Goal: Information Seeking & Learning: Learn about a topic

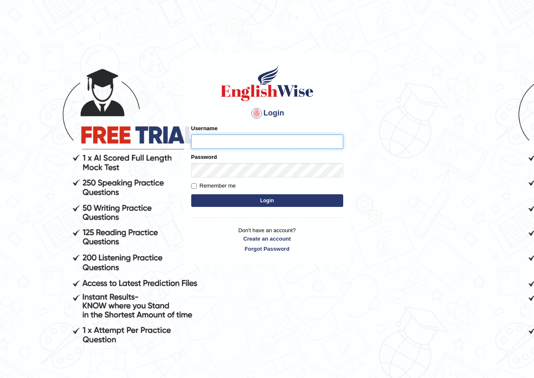
click at [231, 138] on input "Username" at bounding box center [267, 142] width 152 height 14
type input "Y"
type input "yulyh"
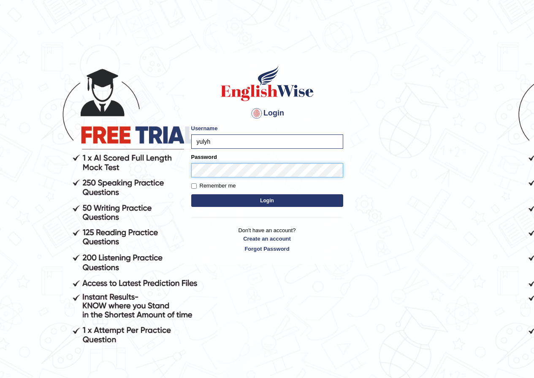
click at [191, 194] on button "Login" at bounding box center [267, 200] width 152 height 13
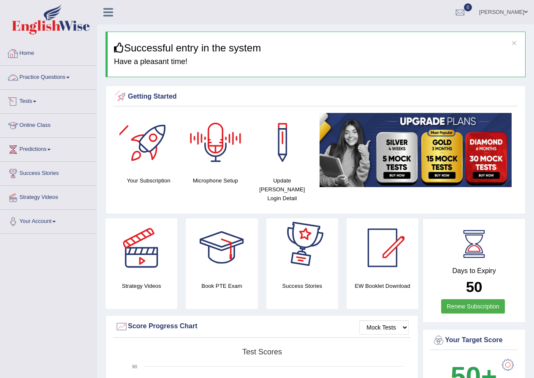
click at [33, 98] on link "Tests" at bounding box center [48, 100] width 96 height 21
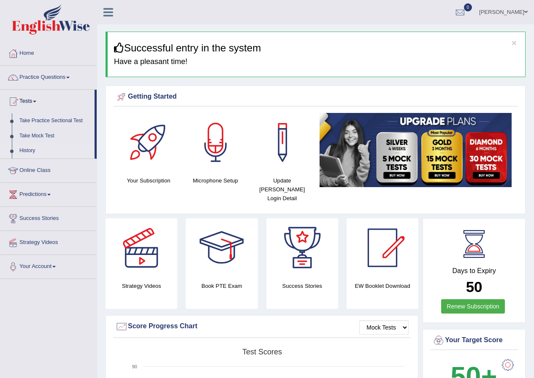
click at [26, 149] on link "History" at bounding box center [55, 150] width 79 height 15
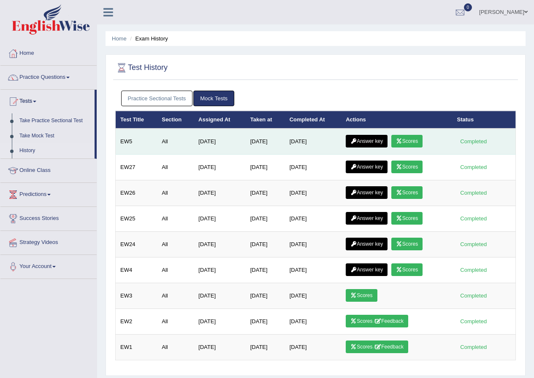
click at [420, 142] on link "Scores" at bounding box center [406, 141] width 31 height 13
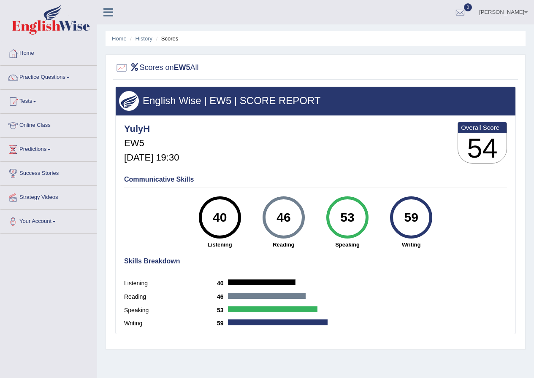
click at [30, 99] on link "Tests" at bounding box center [48, 100] width 96 height 21
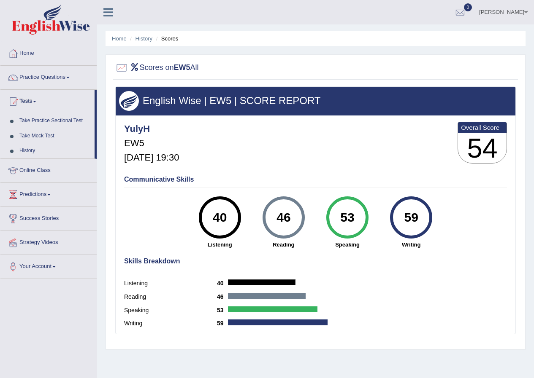
click at [30, 99] on link "Tests" at bounding box center [47, 100] width 94 height 21
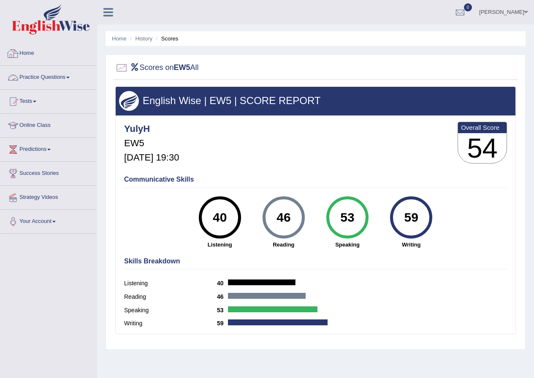
click at [38, 75] on link "Practice Questions" at bounding box center [48, 76] width 96 height 21
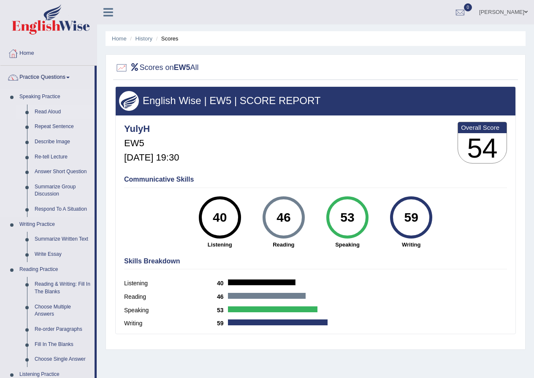
click at [49, 109] on link "Read Aloud" at bounding box center [63, 112] width 64 height 15
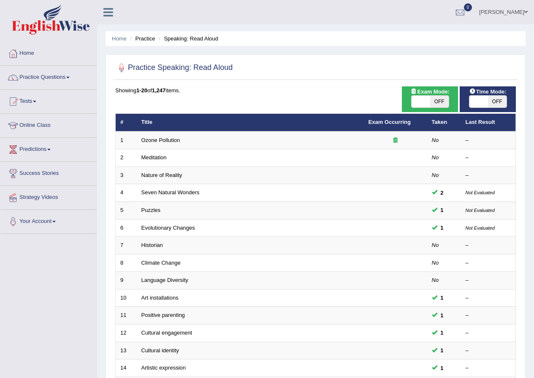
click at [415, 100] on span at bounding box center [420, 102] width 19 height 12
checkbox input "true"
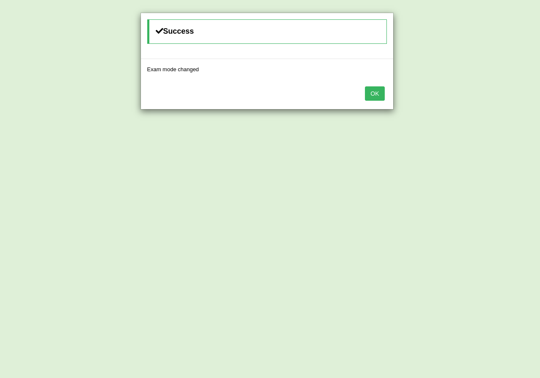
drag, startPoint x: 378, startPoint y: 97, endPoint x: 383, endPoint y: 97, distance: 4.7
click at [378, 97] on button "OK" at bounding box center [374, 93] width 19 height 14
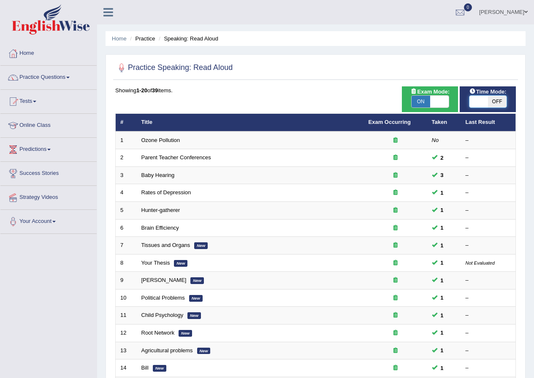
click at [475, 103] on span at bounding box center [478, 102] width 19 height 12
checkbox input "true"
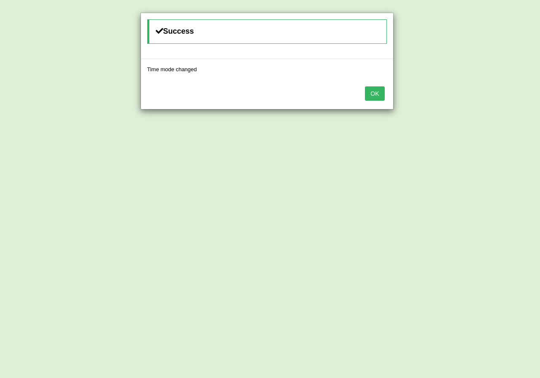
click at [368, 94] on button "OK" at bounding box center [374, 93] width 19 height 14
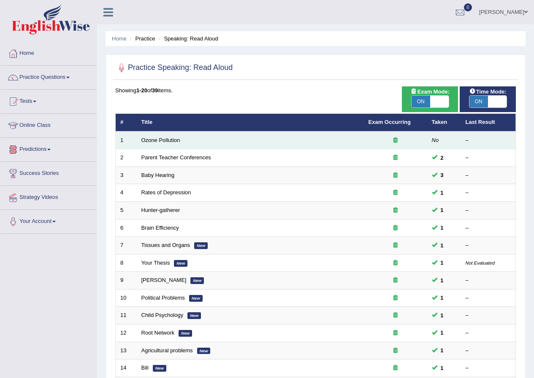
click at [167, 136] on td "Ozone Pollution" at bounding box center [250, 141] width 227 height 18
click at [166, 138] on link "Ozone Pollution" at bounding box center [160, 140] width 39 height 6
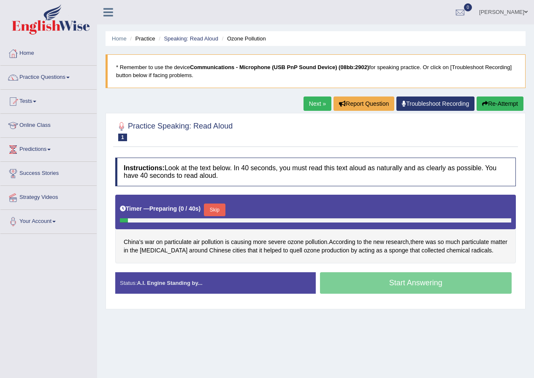
scroll to position [65, 0]
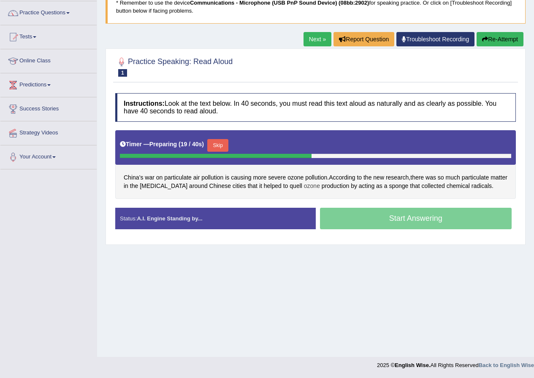
click at [304, 186] on span "ozone" at bounding box center [312, 186] width 16 height 9
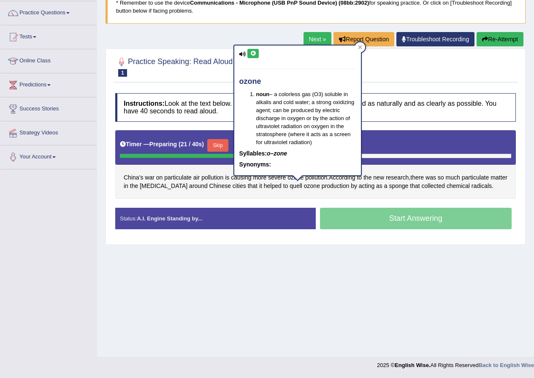
click at [251, 55] on icon at bounding box center [253, 53] width 6 height 5
click at [347, 297] on div "Home Practice Speaking: Read [PERSON_NAME] Pollution * Remember to use the devi…" at bounding box center [315, 146] width 437 height 422
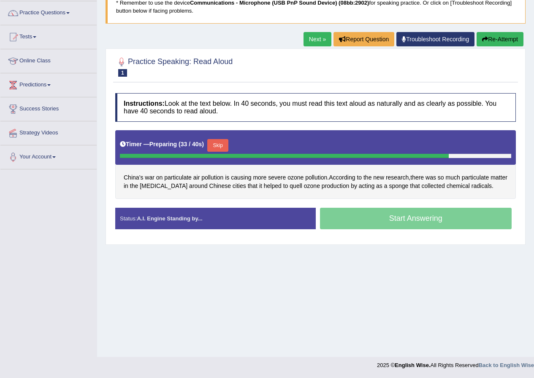
click at [433, 256] on div "Home Practice Speaking: Read Aloud Ozone Pollution * Remember to use the device…" at bounding box center [315, 146] width 437 height 422
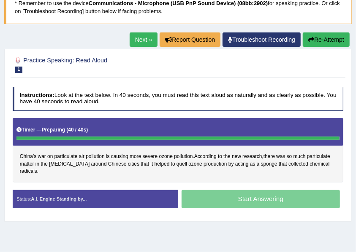
scroll to position [92, 0]
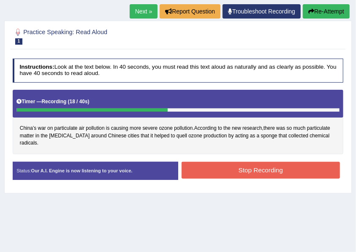
click at [263, 162] on button "Stop Recording" at bounding box center [260, 170] width 158 height 16
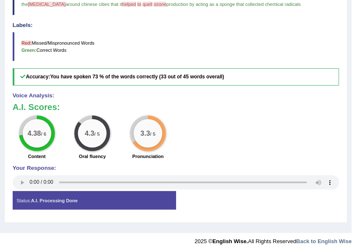
scroll to position [225, 0]
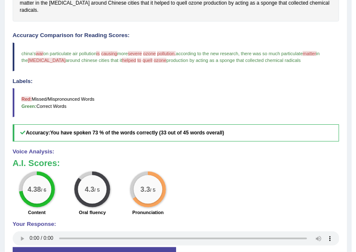
click at [158, 159] on h3 "A.I. Scores:" at bounding box center [176, 163] width 327 height 9
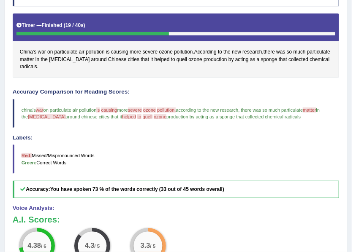
scroll to position [84, 0]
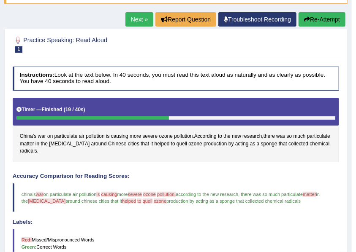
click at [136, 26] on div "Next » Report Question Troubleshoot Recording Re-Attempt" at bounding box center [236, 20] width 222 height 16
click at [143, 19] on link "Next »" at bounding box center [139, 19] width 28 height 14
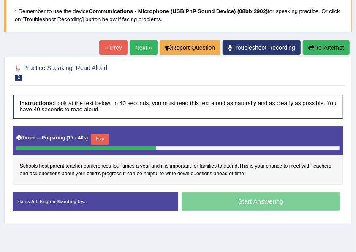
scroll to position [112, 0]
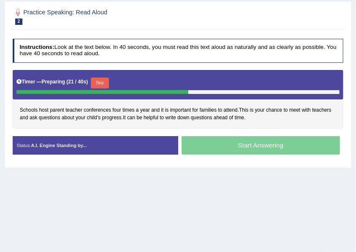
click at [108, 80] on button "Skip" at bounding box center [100, 83] width 18 height 11
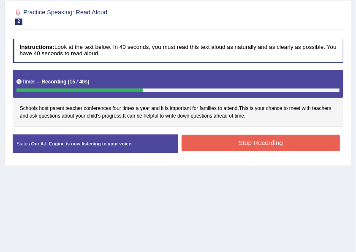
click at [219, 143] on button "Stop Recording" at bounding box center [260, 143] width 158 height 16
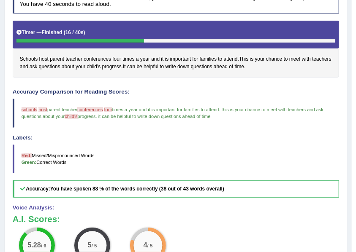
scroll to position [77, 0]
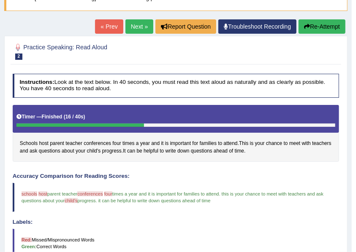
click at [136, 28] on link "Next »" at bounding box center [139, 26] width 28 height 14
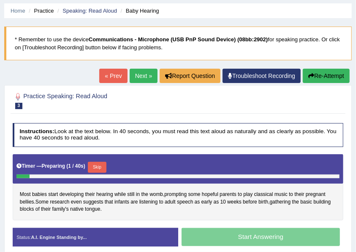
scroll to position [56, 0]
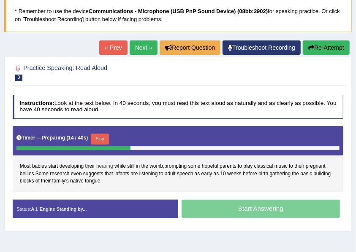
click at [105, 165] on span "hearing" at bounding box center [104, 167] width 17 height 8
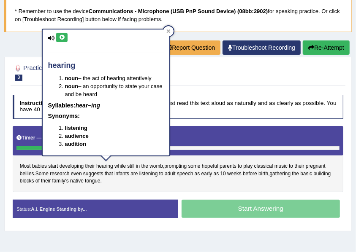
click at [62, 35] on icon at bounding box center [62, 37] width 6 height 5
click at [139, 179] on div "Most babies start developing their hearing while still in the womb , prompting …" at bounding box center [178, 159] width 331 height 66
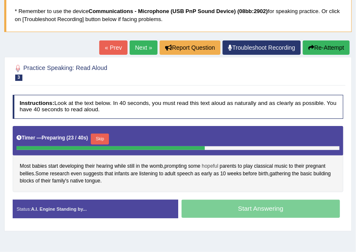
click at [213, 164] on span "hopeful" at bounding box center [210, 167] width 16 height 8
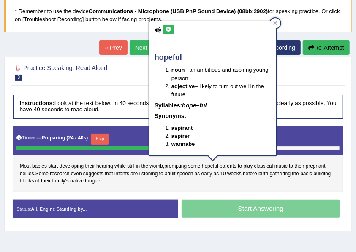
click at [170, 27] on icon at bounding box center [168, 29] width 6 height 5
click at [205, 180] on div "Most babies start developing their hearing while still in the womb , prompting …" at bounding box center [178, 159] width 331 height 66
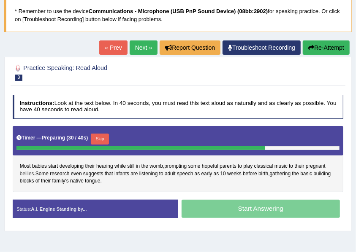
click at [21, 170] on span "bellies" at bounding box center [27, 174] width 14 height 8
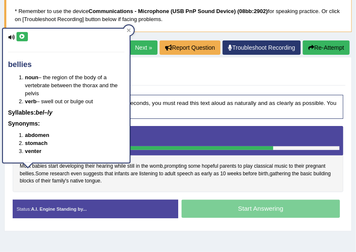
click at [23, 35] on icon at bounding box center [22, 36] width 6 height 5
click at [134, 184] on div "Most babies start developing their hearing while still in the womb , prompting …" at bounding box center [178, 159] width 331 height 66
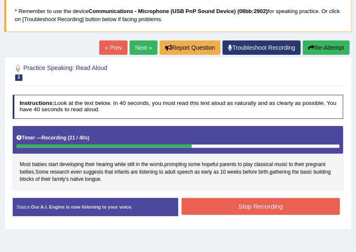
click at [207, 202] on button "Stop Recording" at bounding box center [260, 206] width 158 height 16
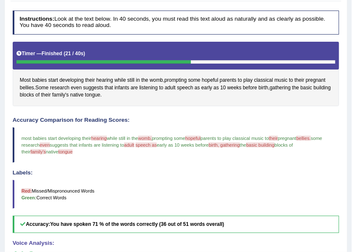
scroll to position [28, 0]
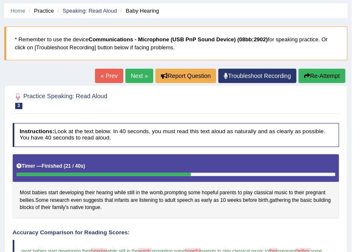
click at [131, 71] on link "Next »" at bounding box center [139, 76] width 28 height 14
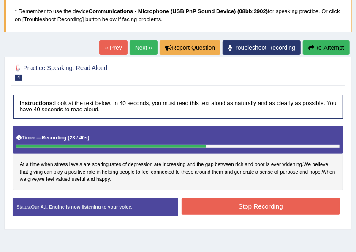
click at [224, 204] on button "Stop Recording" at bounding box center [260, 206] width 158 height 16
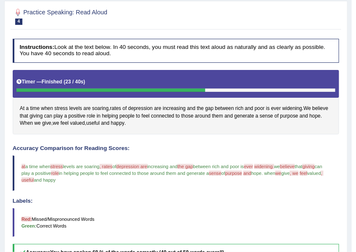
scroll to position [28, 0]
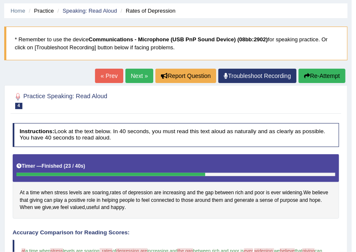
click at [126, 73] on link "Next »" at bounding box center [139, 76] width 28 height 14
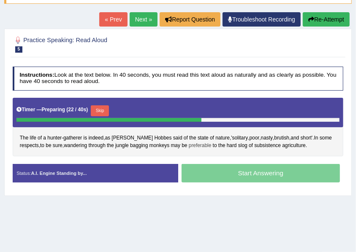
click at [203, 143] on span "preferable" at bounding box center [200, 146] width 23 height 8
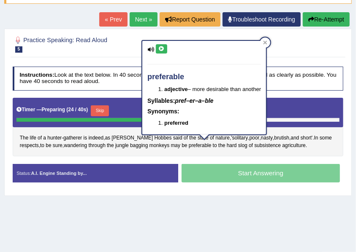
click at [157, 50] on button at bounding box center [161, 48] width 11 height 9
click at [198, 219] on div "Home Practice Speaking: Read Aloud Hunter-gatherer * Remember to use the device…" at bounding box center [178, 127] width 356 height 422
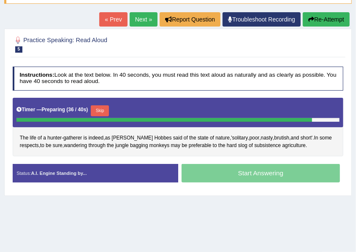
click at [101, 106] on button "Skip" at bounding box center [100, 110] width 18 height 11
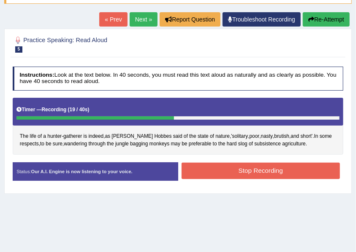
click at [267, 166] on button "Stop Recording" at bounding box center [260, 171] width 158 height 16
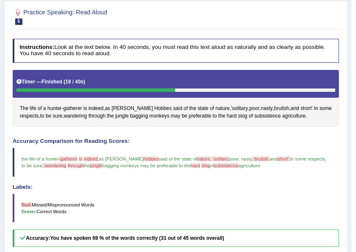
scroll to position [56, 0]
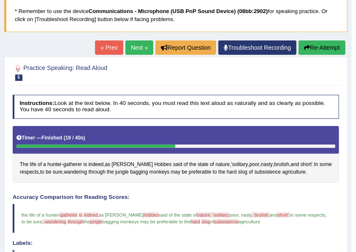
click at [133, 48] on link "Next »" at bounding box center [139, 47] width 28 height 14
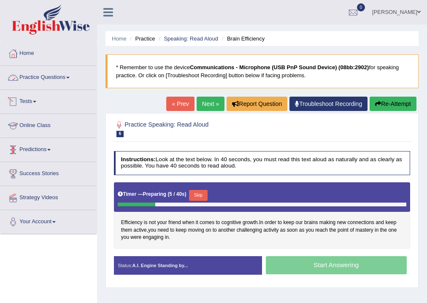
click at [29, 104] on link "Tests" at bounding box center [48, 100] width 96 height 21
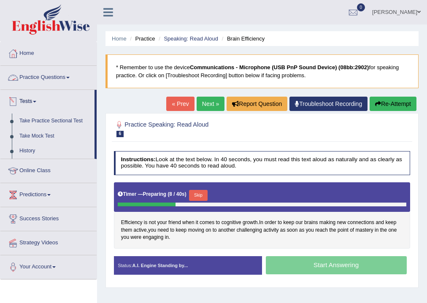
click at [46, 76] on link "Practice Questions" at bounding box center [48, 76] width 96 height 21
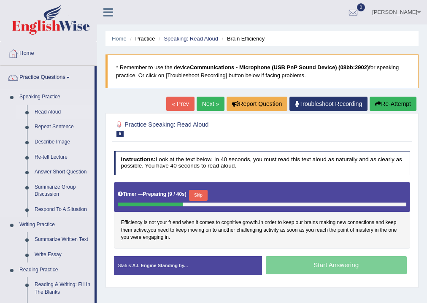
click at [58, 106] on link "Read Aloud" at bounding box center [63, 112] width 64 height 15
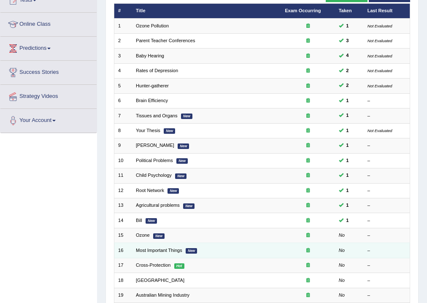
scroll to position [169, 0]
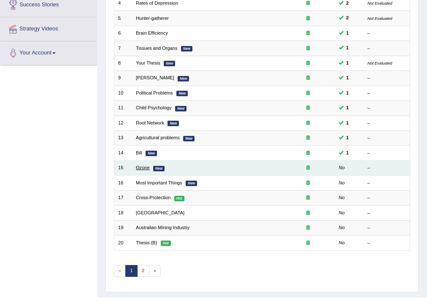
click at [144, 165] on link "Ozone" at bounding box center [143, 167] width 14 height 5
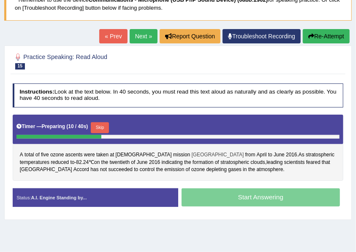
click at [192, 152] on span "[GEOGRAPHIC_DATA]" at bounding box center [218, 155] width 52 height 8
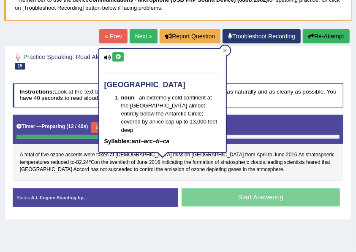
click at [117, 53] on button at bounding box center [117, 56] width 11 height 9
click at [256, 166] on span "atmosphere" at bounding box center [269, 170] width 27 height 8
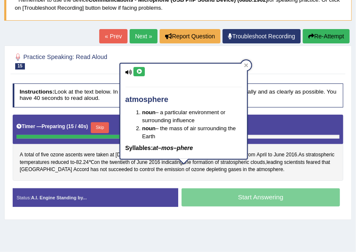
click at [191, 221] on div "Home Practice Speaking: Read Aloud Ozone * Remember to use the device Communica…" at bounding box center [178, 144] width 356 height 422
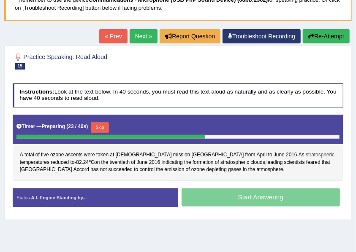
click at [305, 151] on span "stratospheric" at bounding box center [319, 155] width 29 height 8
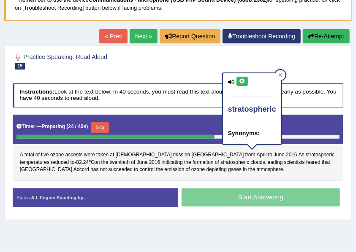
click at [240, 81] on icon at bounding box center [242, 81] width 6 height 5
click at [259, 171] on div "A total of five ozone ascents were taken at Indian mission Antarctica from Apri…" at bounding box center [178, 148] width 331 height 66
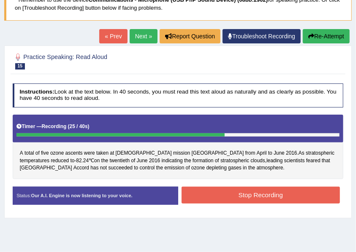
click at [220, 189] on button "Stop Recording" at bounding box center [260, 195] width 158 height 16
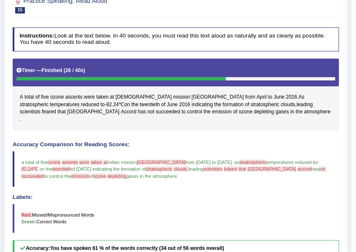
scroll to position [95, 0]
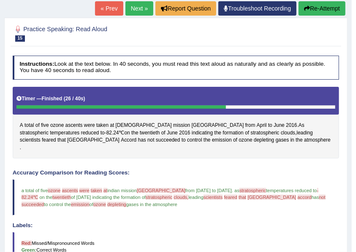
click at [138, 4] on link "Next »" at bounding box center [139, 8] width 28 height 14
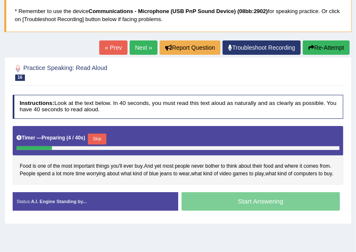
scroll to position [84, 0]
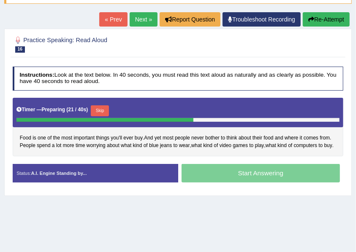
click at [105, 105] on button "Skip" at bounding box center [100, 110] width 18 height 11
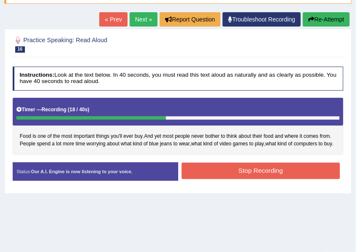
click at [242, 168] on button "Stop Recording" at bounding box center [260, 171] width 158 height 16
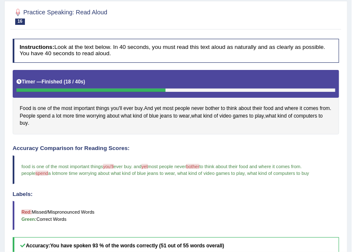
scroll to position [0, 0]
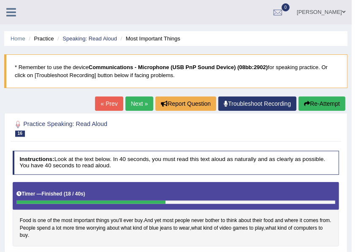
click at [136, 99] on link "Next »" at bounding box center [139, 104] width 28 height 14
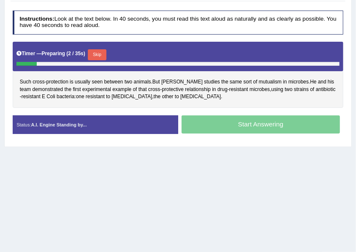
scroll to position [112, 0]
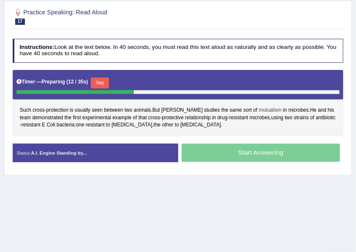
click at [259, 108] on span "mutualism" at bounding box center [270, 111] width 23 height 8
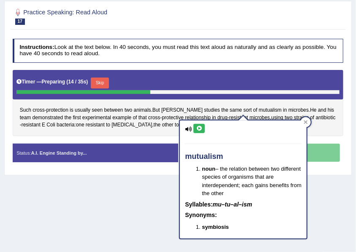
click at [197, 132] on button at bounding box center [198, 128] width 11 height 9
click at [198, 130] on icon at bounding box center [199, 128] width 6 height 5
click at [157, 128] on div "Such cross - protection is usually seen between two animals . But Gore studies …" at bounding box center [178, 103] width 331 height 66
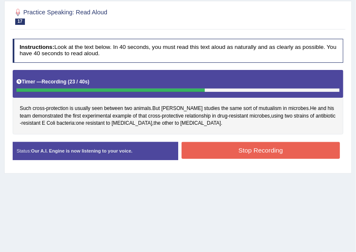
click at [218, 151] on button "Stop Recording" at bounding box center [260, 150] width 158 height 16
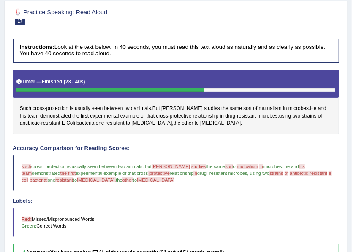
scroll to position [56, 0]
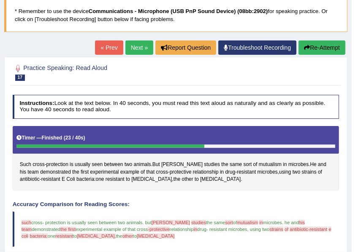
click at [138, 51] on link "Next »" at bounding box center [139, 47] width 28 height 14
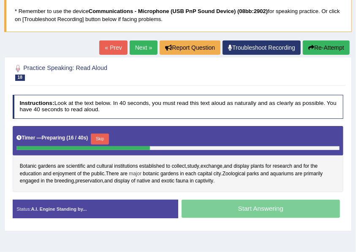
click at [135, 174] on span "major" at bounding box center [135, 174] width 13 height 8
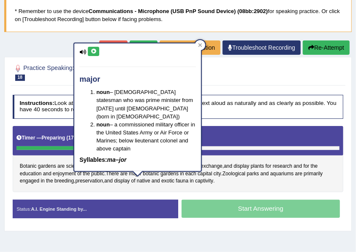
click at [94, 50] on icon at bounding box center [93, 51] width 6 height 5
click at [230, 180] on div "[GEOGRAPHIC_DATA] are scientific and cultural institutions established to colle…" at bounding box center [178, 159] width 331 height 66
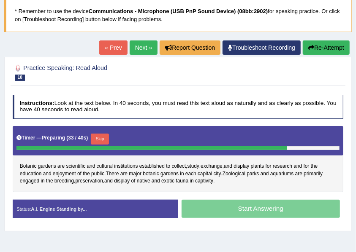
click at [103, 138] on button "Skip" at bounding box center [100, 139] width 18 height 11
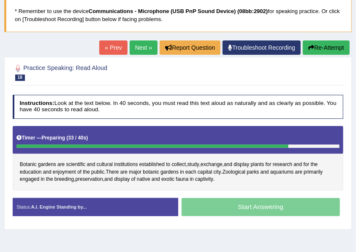
scroll to position [112, 0]
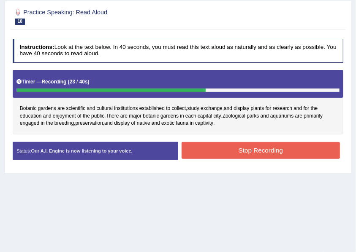
click at [213, 149] on button "Stop Recording" at bounding box center [260, 150] width 158 height 16
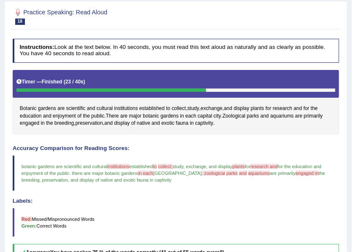
scroll to position [28, 0]
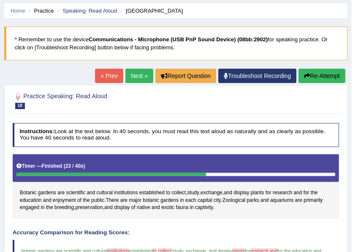
click at [137, 75] on link "Next »" at bounding box center [139, 76] width 28 height 14
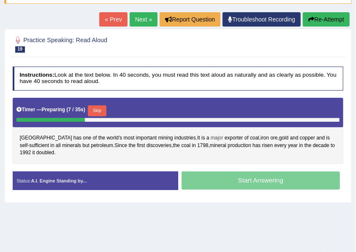
click at [210, 138] on span "major" at bounding box center [216, 139] width 13 height 8
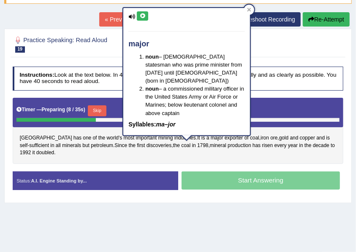
click at [140, 15] on icon at bounding box center [142, 15] width 6 height 5
click at [221, 156] on div "Australia has one of the world's most important mining industries . It is a maj…" at bounding box center [178, 131] width 331 height 66
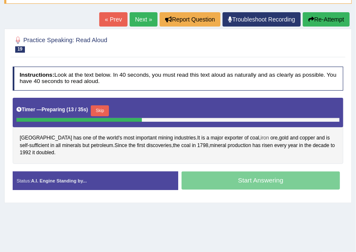
click at [260, 138] on span "iron" at bounding box center [264, 139] width 8 height 8
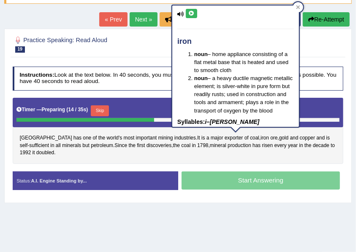
click at [194, 13] on button at bounding box center [191, 13] width 11 height 9
click at [249, 153] on div "Australia has one of the world's most important mining industries . It is a maj…" at bounding box center [178, 131] width 331 height 66
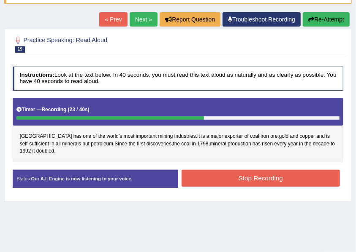
click at [218, 180] on button "Stop Recording" at bounding box center [260, 178] width 158 height 16
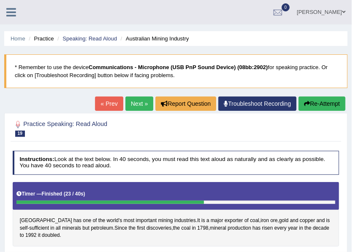
click at [10, 17] on icon at bounding box center [11, 12] width 10 height 11
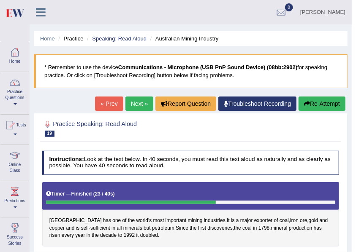
click at [10, 15] on img at bounding box center [14, 12] width 19 height 17
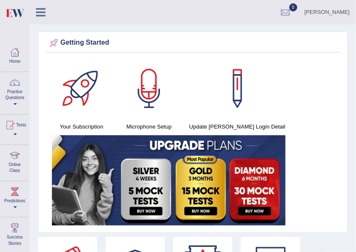
click at [13, 54] on div at bounding box center [14, 52] width 13 height 13
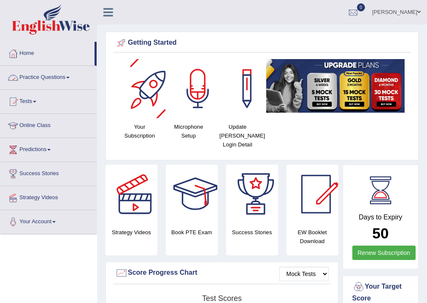
click at [55, 73] on link "Practice Questions" at bounding box center [48, 76] width 96 height 21
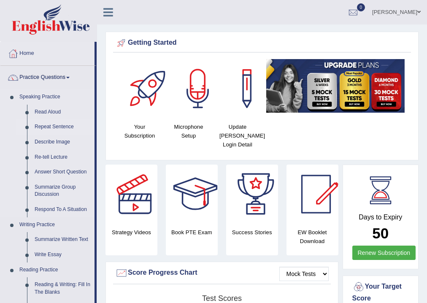
click at [48, 123] on link "Repeat Sentence" at bounding box center [63, 126] width 64 height 15
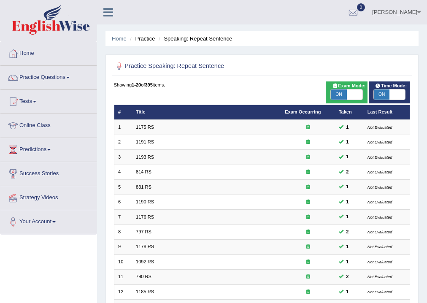
drag, startPoint x: 249, startPoint y: 66, endPoint x: 249, endPoint y: 110, distance: 43.4
click at [249, 66] on h2 "Practice Speaking: Repeat Sentence" at bounding box center [206, 66] width 184 height 11
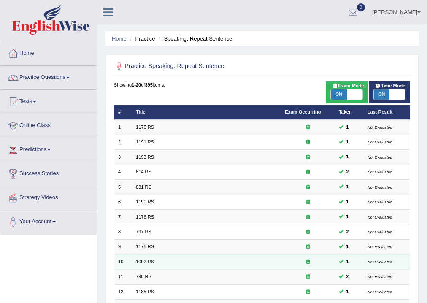
scroll to position [183, 0]
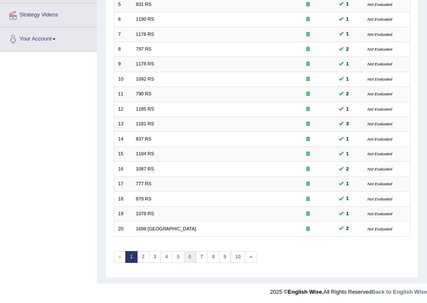
click at [189, 252] on link "6" at bounding box center [190, 257] width 12 height 12
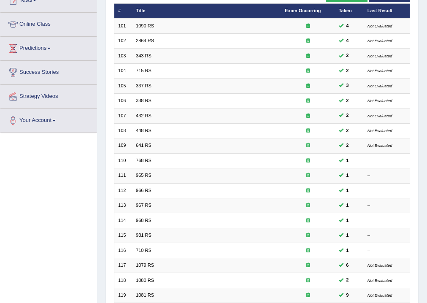
scroll to position [183, 0]
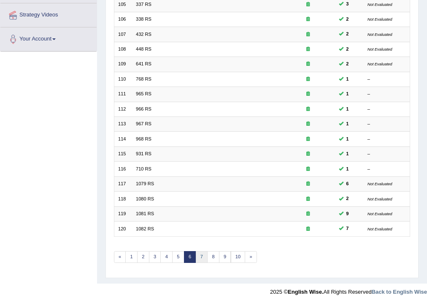
click at [202, 256] on link "7" at bounding box center [202, 257] width 12 height 12
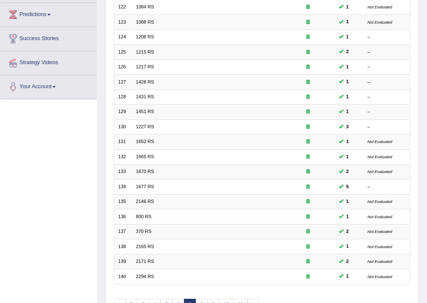
scroll to position [183, 0]
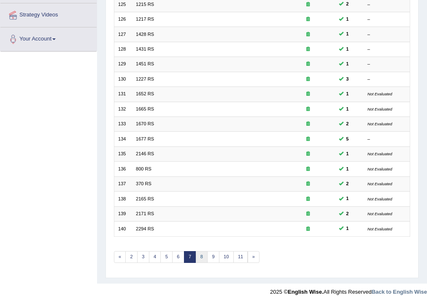
click at [202, 256] on link "8" at bounding box center [202, 257] width 12 height 12
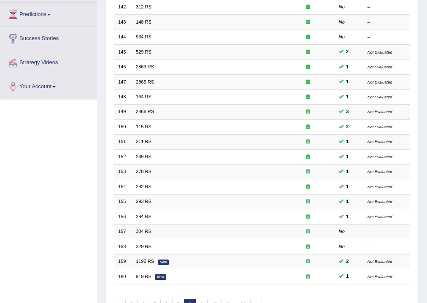
scroll to position [169, 0]
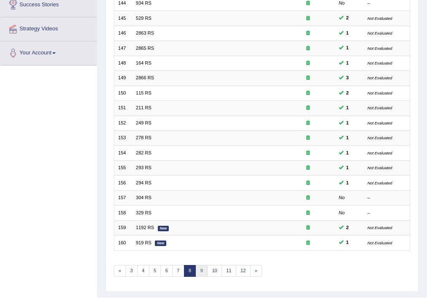
click at [202, 267] on link "9" at bounding box center [202, 271] width 12 height 12
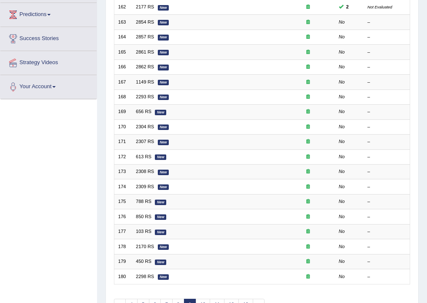
scroll to position [183, 0]
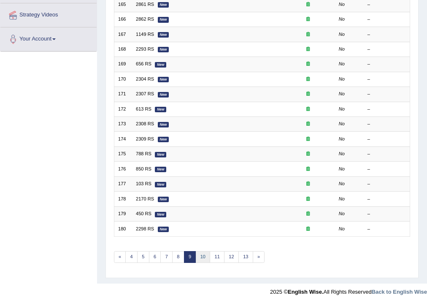
click at [204, 258] on link "10" at bounding box center [203, 257] width 15 height 12
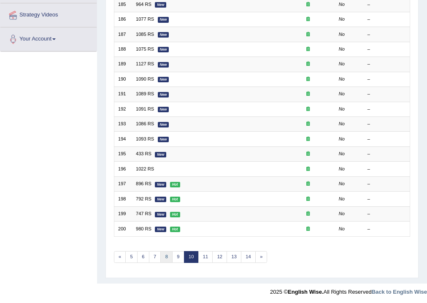
click at [164, 254] on link "8" at bounding box center [166, 257] width 12 height 12
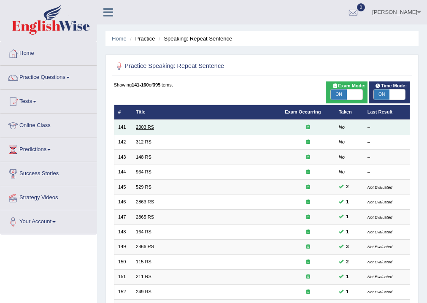
click at [144, 127] on link "2303 RS" at bounding box center [145, 126] width 18 height 5
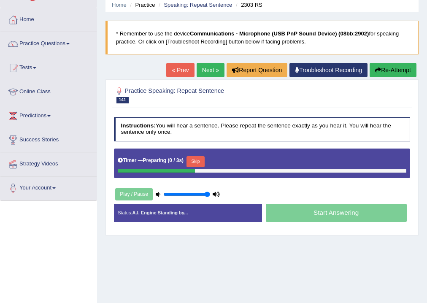
scroll to position [67, 0]
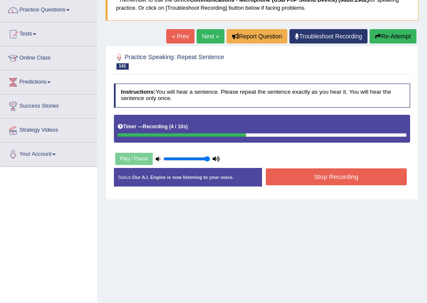
click at [329, 174] on button "Stop Recording" at bounding box center [336, 176] width 141 height 16
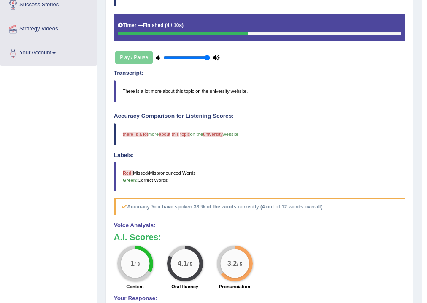
scroll to position [34, 0]
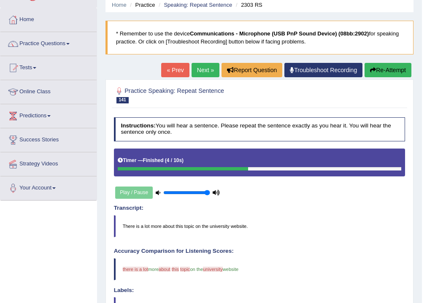
click at [184, 67] on link "« Prev" at bounding box center [175, 70] width 28 height 14
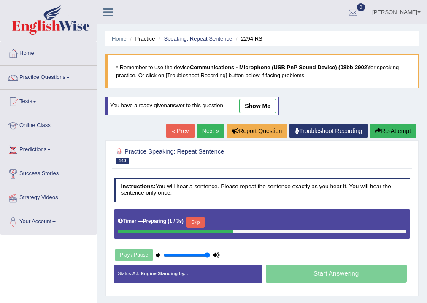
click at [216, 132] on link "Next »" at bounding box center [211, 131] width 28 height 14
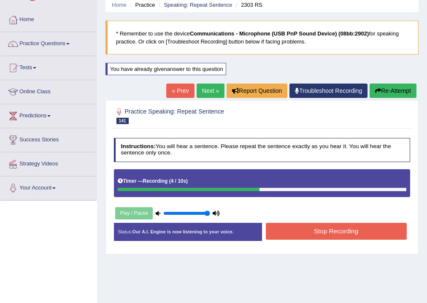
click at [328, 230] on button "Stop Recording" at bounding box center [336, 231] width 141 height 16
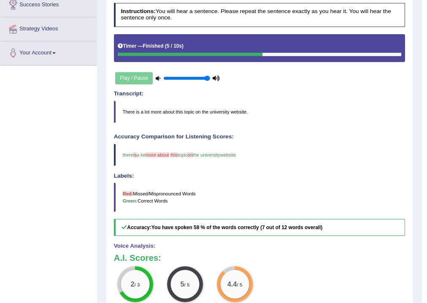
scroll to position [34, 0]
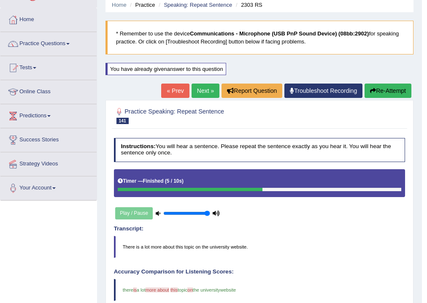
click at [204, 85] on link "Next »" at bounding box center [206, 91] width 28 height 14
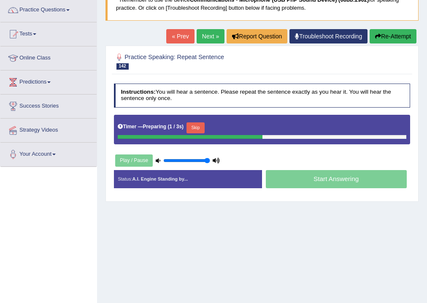
scroll to position [34, 0]
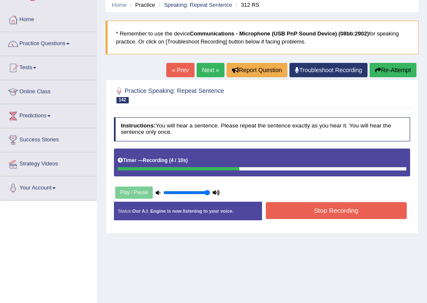
click at [309, 212] on button "Stop Recording" at bounding box center [336, 210] width 141 height 16
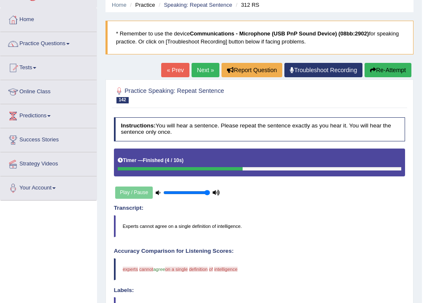
click at [377, 70] on button "Re-Attempt" at bounding box center [387, 70] width 47 height 14
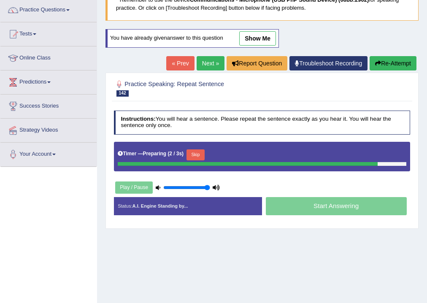
scroll to position [34, 0]
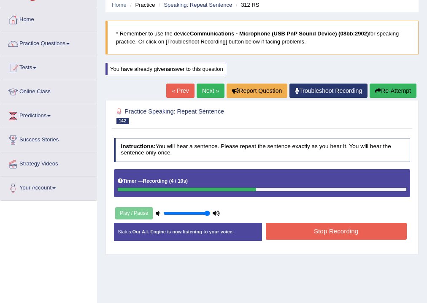
click at [331, 229] on button "Stop Recording" at bounding box center [336, 231] width 141 height 16
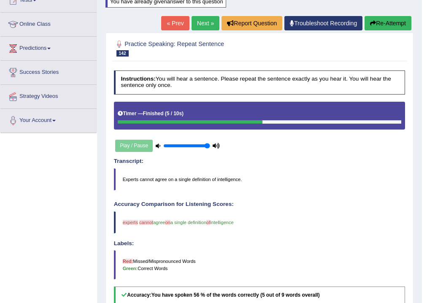
scroll to position [67, 0]
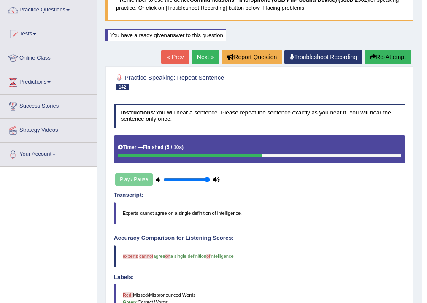
click at [205, 54] on link "Next »" at bounding box center [206, 57] width 28 height 14
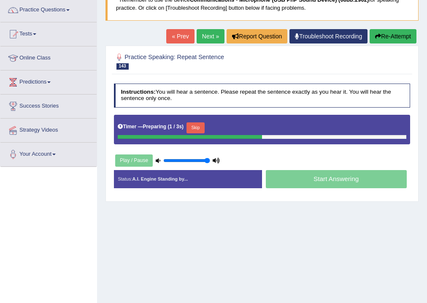
scroll to position [34, 0]
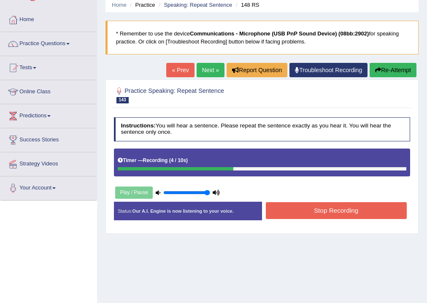
click at [300, 211] on button "Stop Recording" at bounding box center [336, 210] width 141 height 16
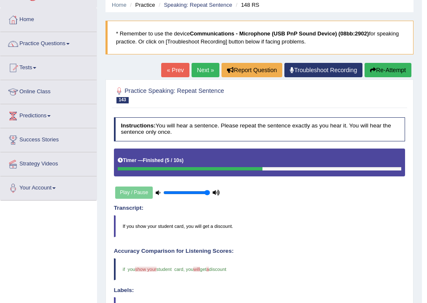
click at [198, 63] on link "Next »" at bounding box center [206, 70] width 28 height 14
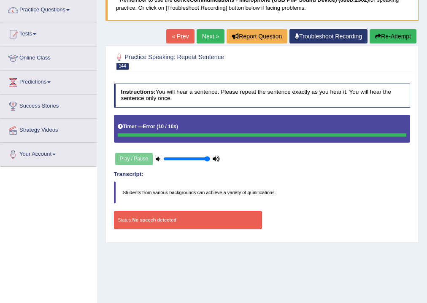
scroll to position [34, 0]
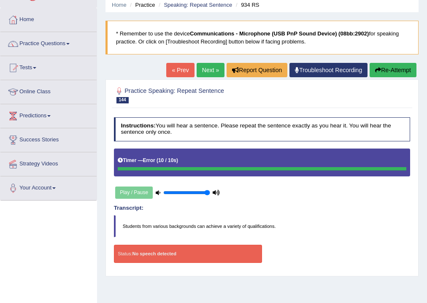
click at [395, 66] on button "Re-Attempt" at bounding box center [393, 70] width 47 height 14
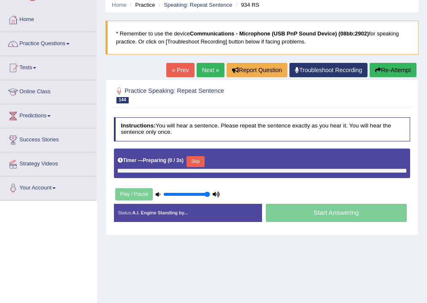
scroll to position [34, 0]
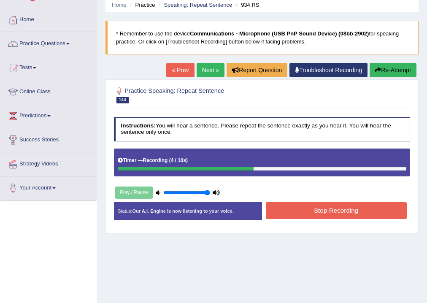
click at [300, 209] on button "Stop Recording" at bounding box center [336, 210] width 141 height 16
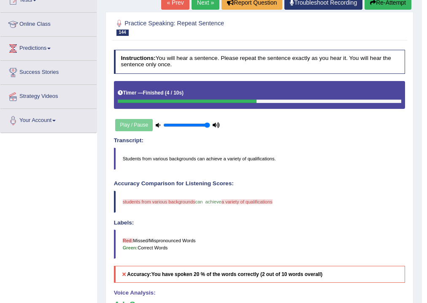
scroll to position [67, 0]
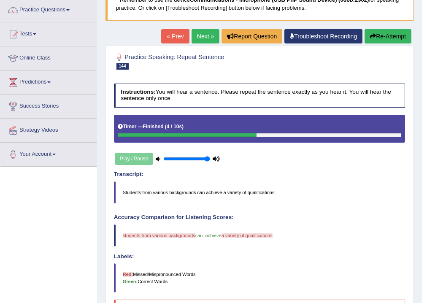
click at [391, 32] on button "Re-Attempt" at bounding box center [387, 36] width 47 height 14
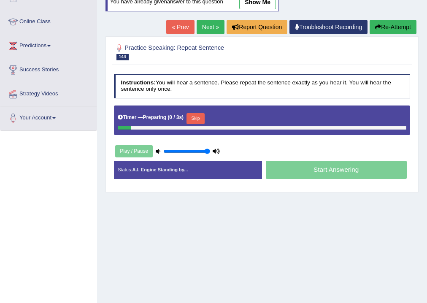
scroll to position [104, 0]
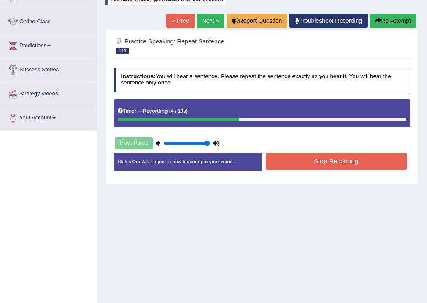
click at [335, 164] on button "Stop Recording" at bounding box center [336, 161] width 141 height 16
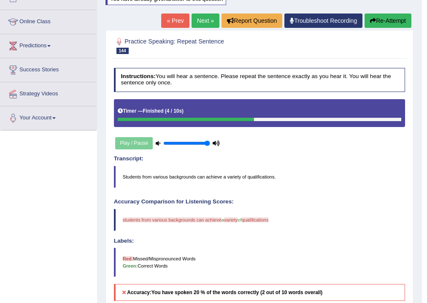
click at [391, 21] on button "Re-Attempt" at bounding box center [387, 20] width 47 height 14
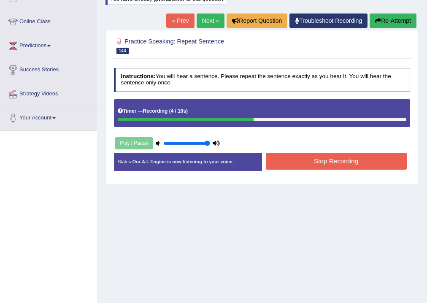
click at [289, 157] on button "Stop Recording" at bounding box center [336, 161] width 141 height 16
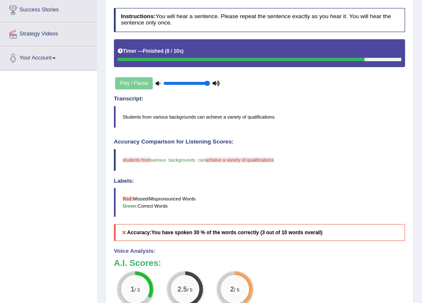
scroll to position [62, 0]
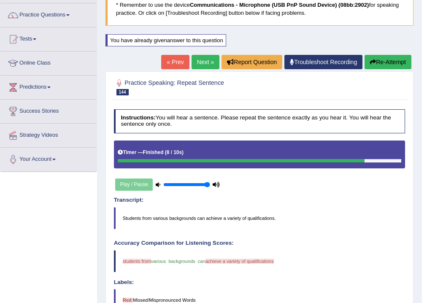
click at [208, 61] on link "Next »" at bounding box center [206, 62] width 28 height 14
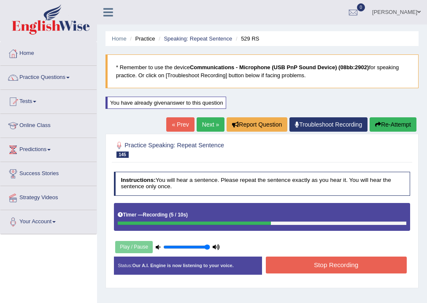
click at [294, 262] on button "Stop Recording" at bounding box center [336, 264] width 141 height 16
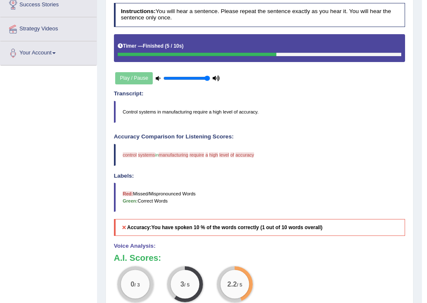
scroll to position [101, 0]
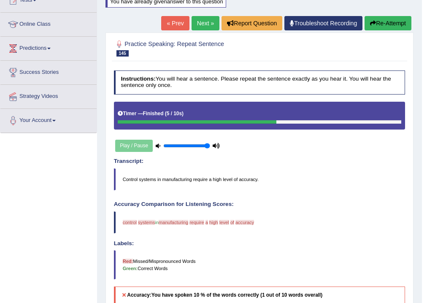
click at [390, 22] on button "Re-Attempt" at bounding box center [387, 23] width 47 height 14
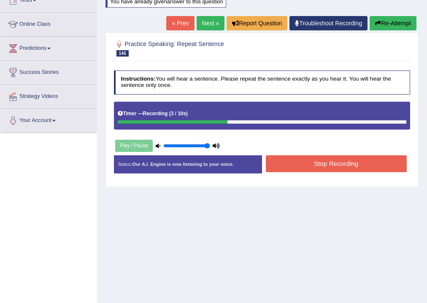
click at [385, 19] on button "Re-Attempt" at bounding box center [393, 23] width 47 height 14
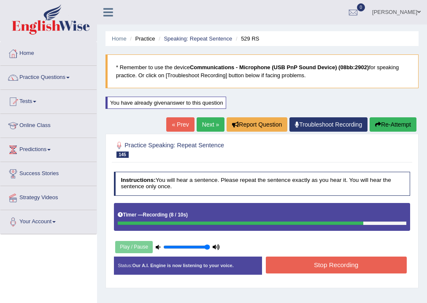
click at [305, 265] on button "Stop Recording" at bounding box center [336, 264] width 141 height 16
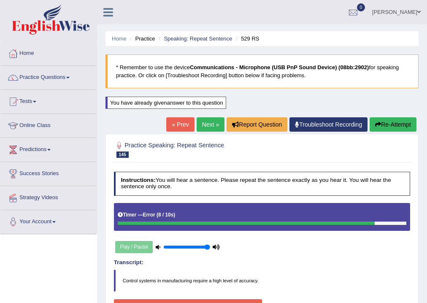
click at [33, 127] on link "Online Class" at bounding box center [48, 124] width 96 height 21
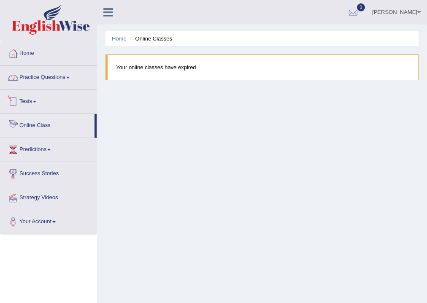
click at [49, 77] on link "Practice Questions" at bounding box center [48, 76] width 96 height 21
